Goal: Transaction & Acquisition: Purchase product/service

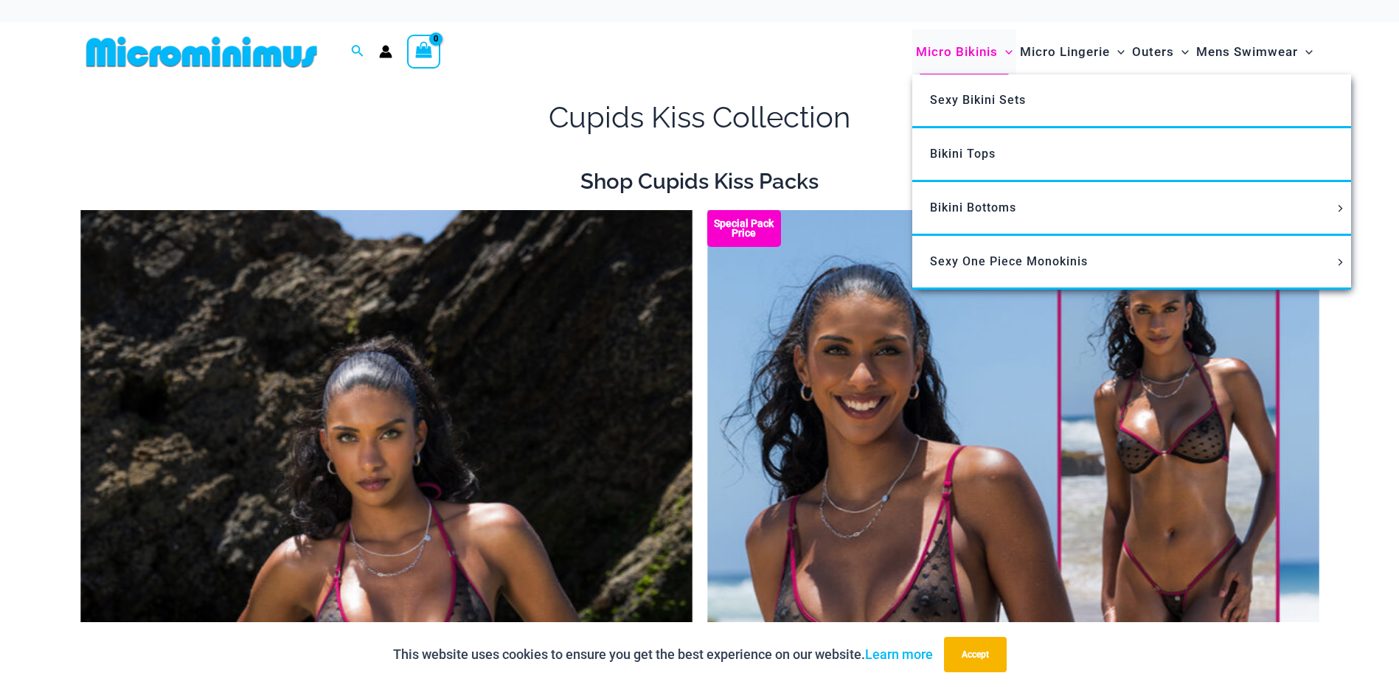
click at [963, 52] on span "Micro Bikinis" at bounding box center [957, 52] width 82 height 38
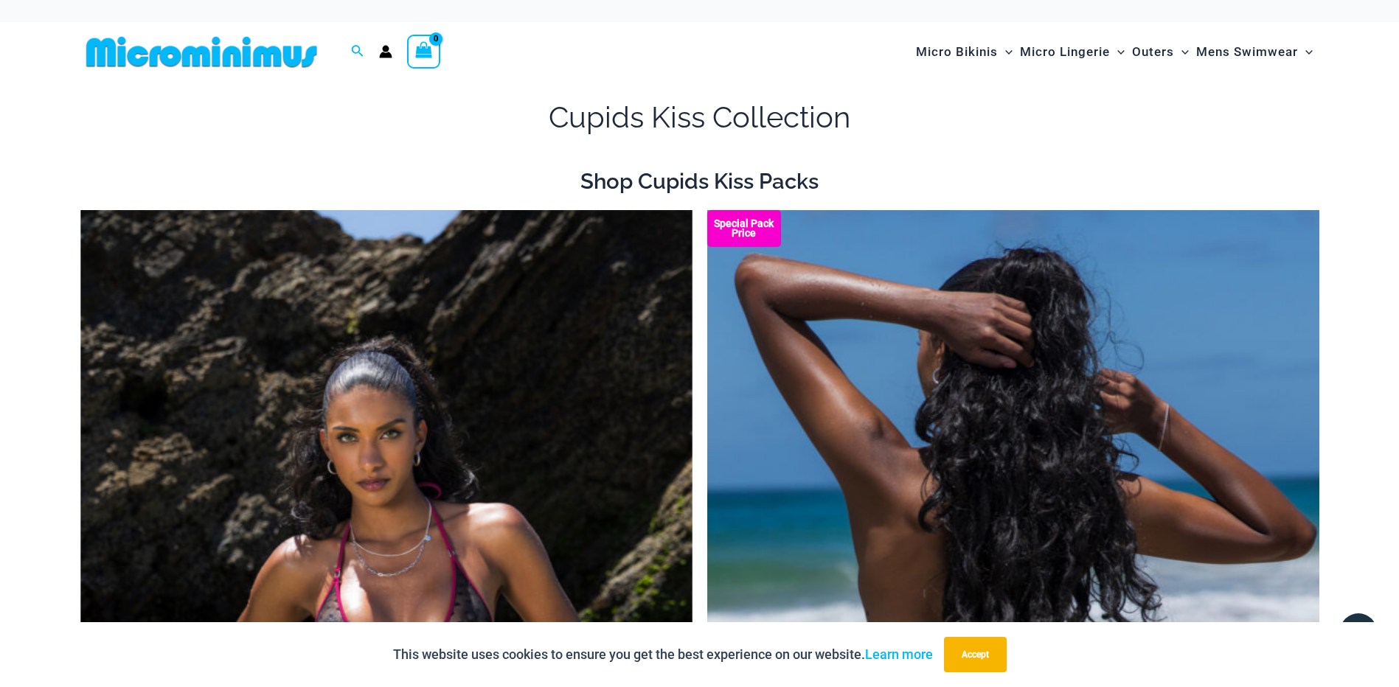
click at [1135, 452] on img at bounding box center [1013, 669] width 612 height 918
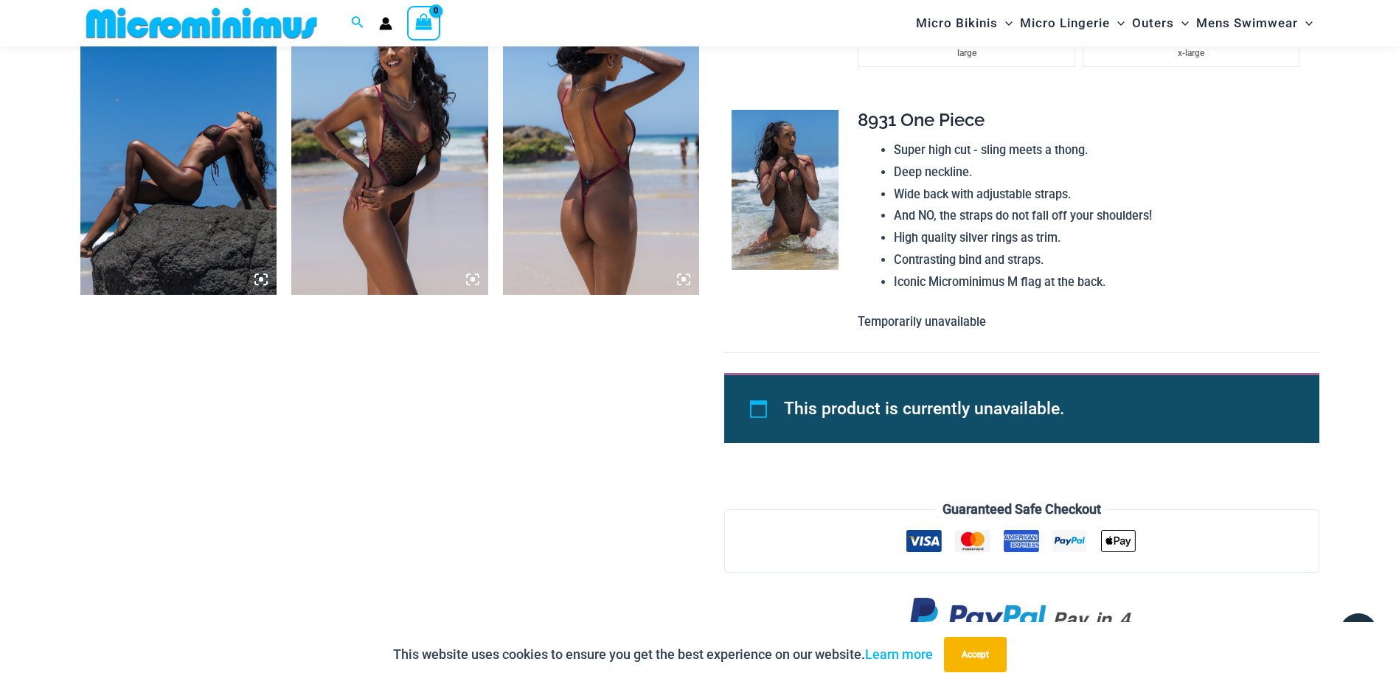
scroll to position [1093, 0]
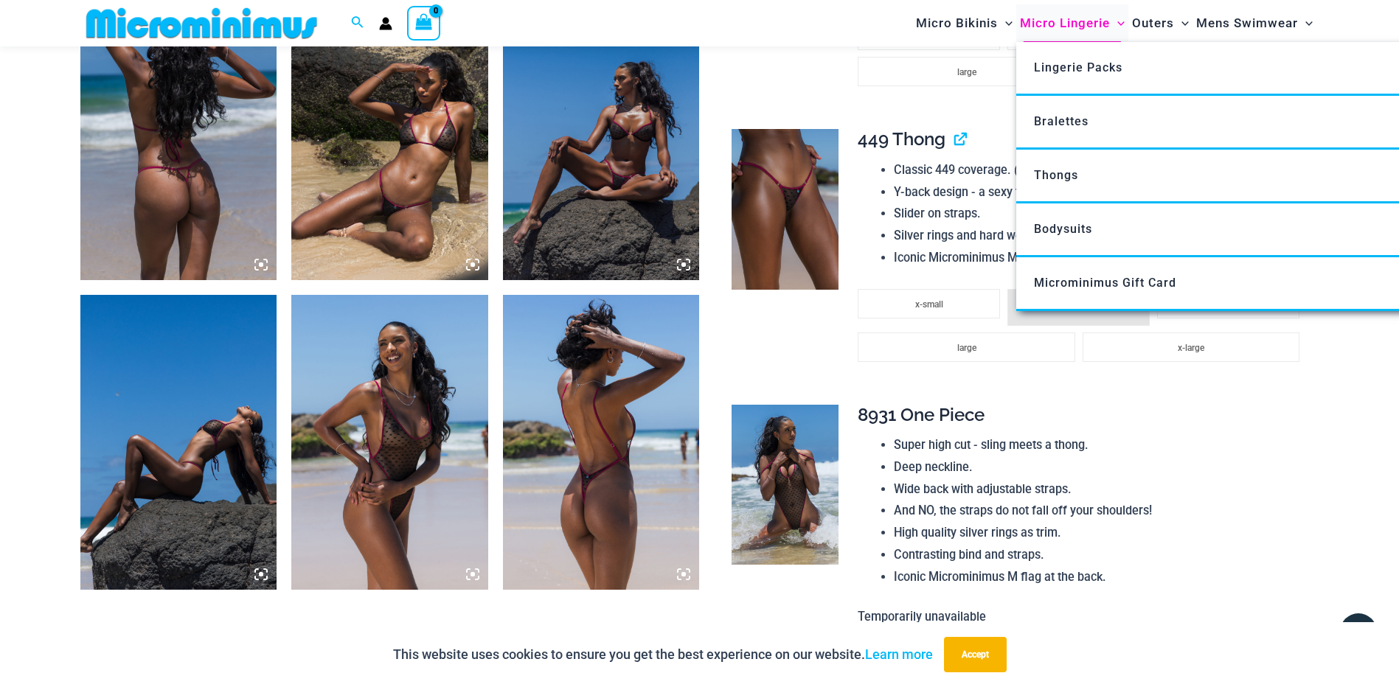
click at [1051, 22] on span "Micro Lingerie" at bounding box center [1065, 23] width 90 height 38
